Goal: Check status: Verify the current state of an ongoing process or item

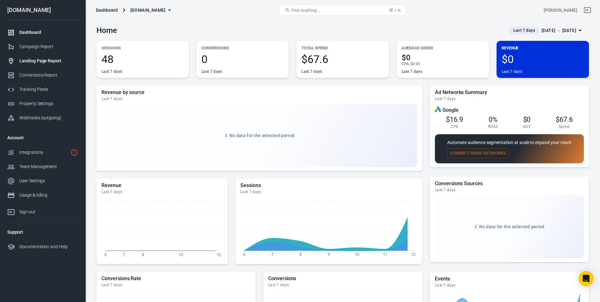
click at [50, 63] on div "Landing Page Report" at bounding box center [48, 61] width 59 height 7
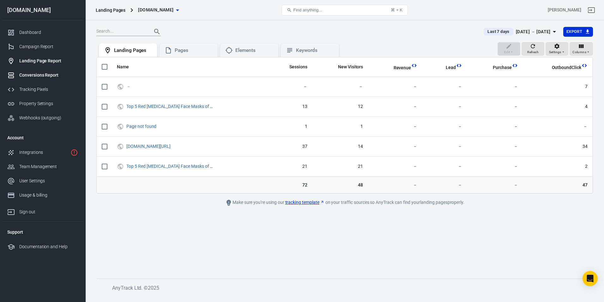
click at [40, 73] on div "Conversions Report" at bounding box center [48, 75] width 59 height 7
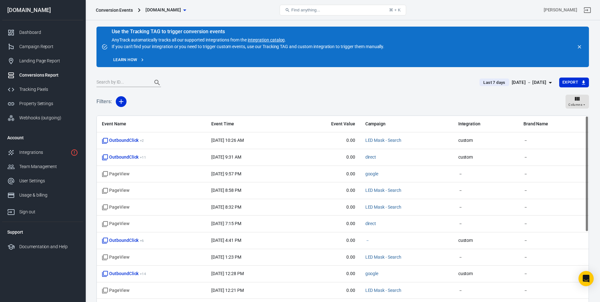
click at [533, 81] on div "[DATE] － [DATE]" at bounding box center [528, 82] width 35 height 8
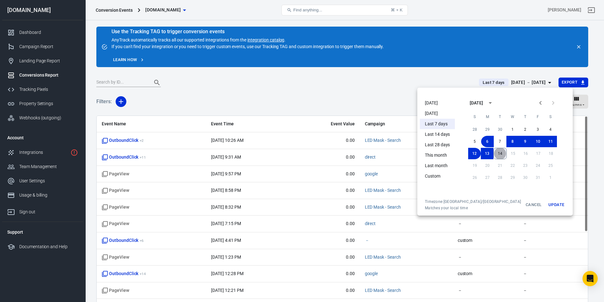
click at [494, 155] on button "14" at bounding box center [500, 153] width 13 height 11
click at [532, 143] on button "10" at bounding box center [538, 141] width 13 height 11
click at [547, 203] on button "Update" at bounding box center [557, 204] width 20 height 11
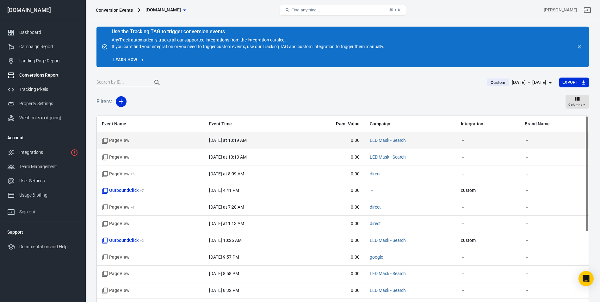
click at [209, 143] on time "[DATE] at 10:19 AM" at bounding box center [227, 140] width 37 height 5
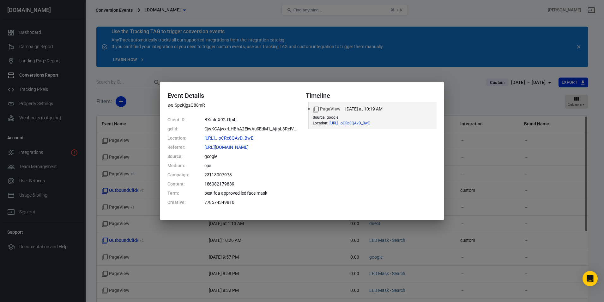
click at [259, 73] on div "Event Details SpzKjgzQ88mR Client ID: BXrnInX92JTp4t gclid: CjwKCAjwxrLHBhA2Eiw…" at bounding box center [302, 151] width 604 height 302
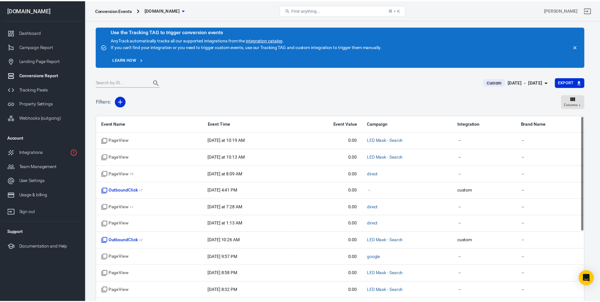
scroll to position [21, 0]
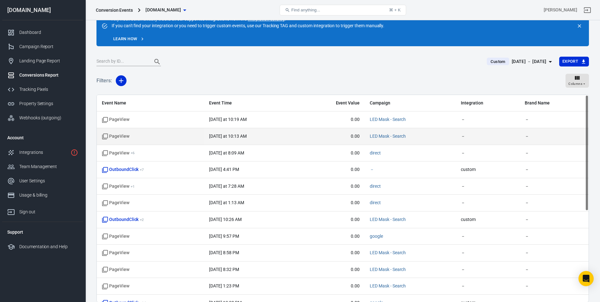
click at [219, 133] on time "[DATE] at 10:13 AM" at bounding box center [227, 135] width 37 height 5
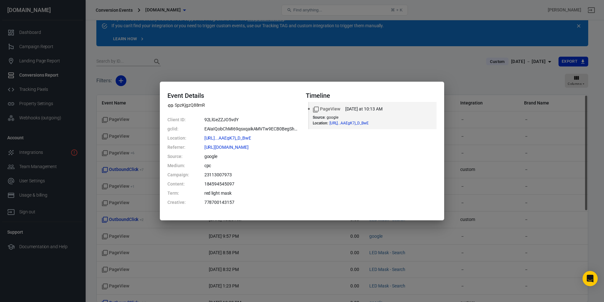
click at [254, 75] on div "Event Details SpzKjgzQ88mR Client ID: 92LlGeZZJO5vdY gclid: EAIaIQobChMI69qsxqa…" at bounding box center [302, 151] width 604 height 302
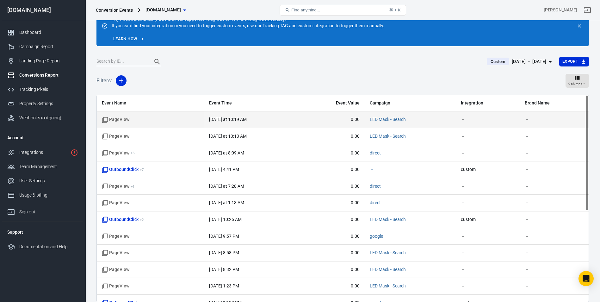
click at [243, 115] on td "[DATE] at 10:19 AM" at bounding box center [251, 119] width 94 height 17
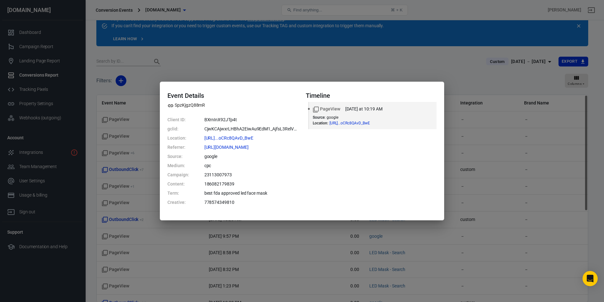
click at [262, 77] on div "Event Details SpzKjgzQ88mR Client ID: BXrnInX92JTp4t gclid: CjwKCAjwxrLHBhA2Eiw…" at bounding box center [302, 151] width 604 height 302
